Goal: Information Seeking & Learning: Find specific page/section

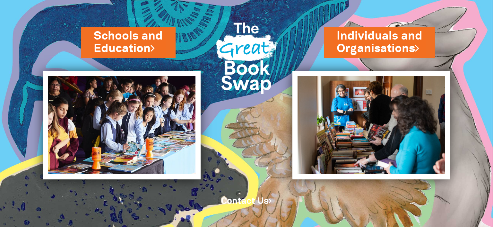
click at [230, 98] on img at bounding box center [246, 56] width 73 height 96
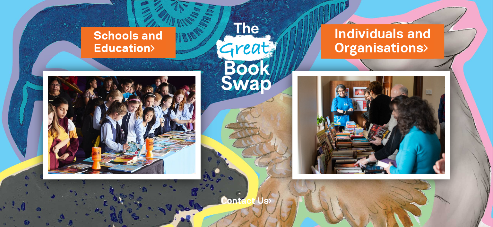
click at [403, 46] on link "Individuals and Organisations" at bounding box center [382, 41] width 96 height 32
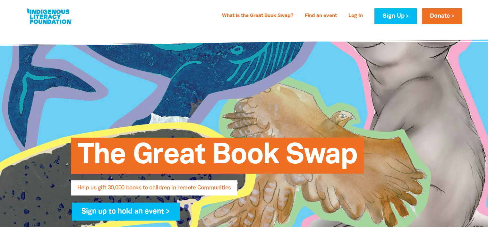
select select "AU"
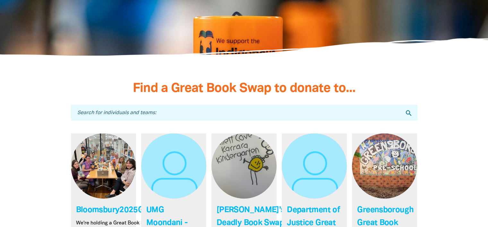
scroll to position [1765, 0]
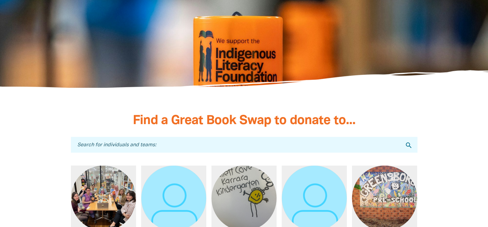
click at [191, 137] on input "Search for individuals and teams:" at bounding box center [244, 145] width 346 height 16
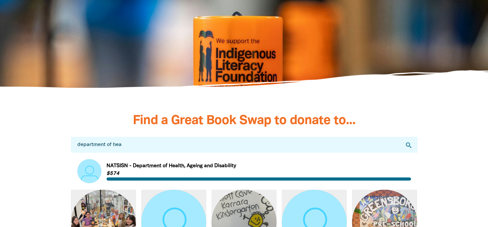
type input "department of hea"
click at [208, 159] on link "Link to NATSISN - Department of Health, Ageing and Disability" at bounding box center [244, 171] width 334 height 24
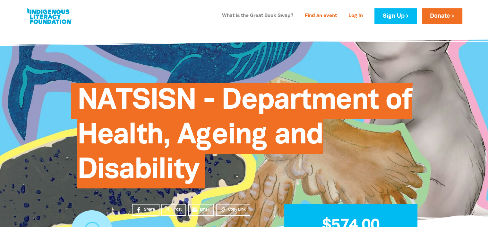
click at [258, 14] on link "What is the Great Book Swap?" at bounding box center [257, 16] width 79 height 10
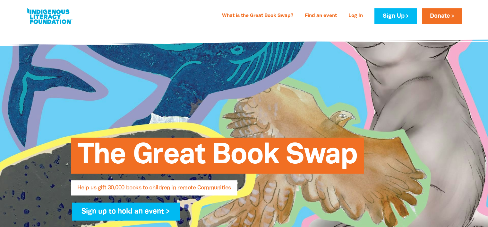
select select "AU"
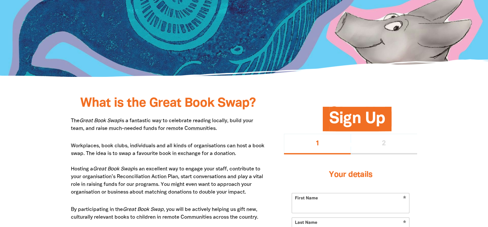
scroll to position [149, 0]
